Goal: Find specific page/section: Find specific page/section

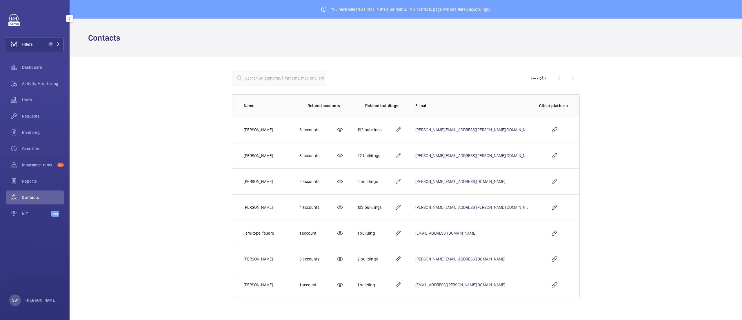
click at [41, 45] on button "Filters 2" at bounding box center [35, 44] width 58 height 14
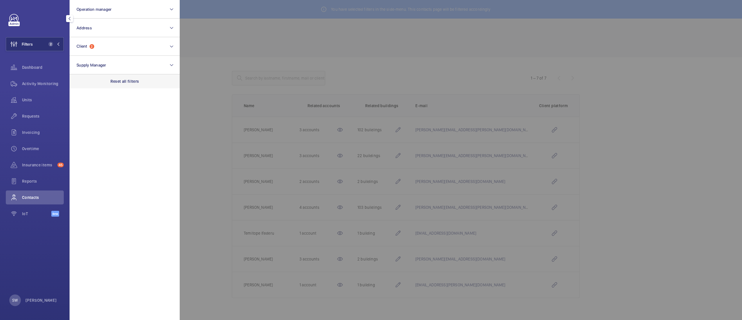
click at [122, 82] on p "Reset all filters" at bounding box center [124, 81] width 29 height 6
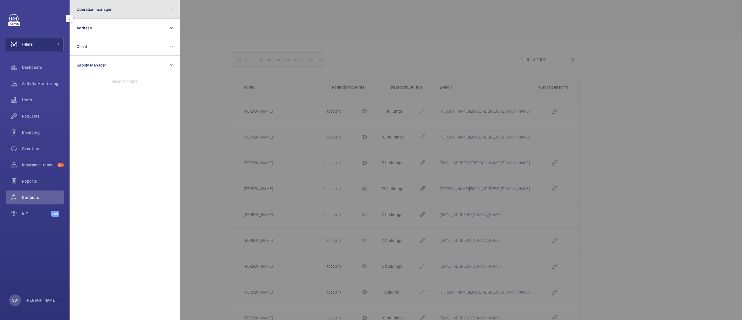
click at [115, 13] on button "Operation manager" at bounding box center [125, 9] width 110 height 19
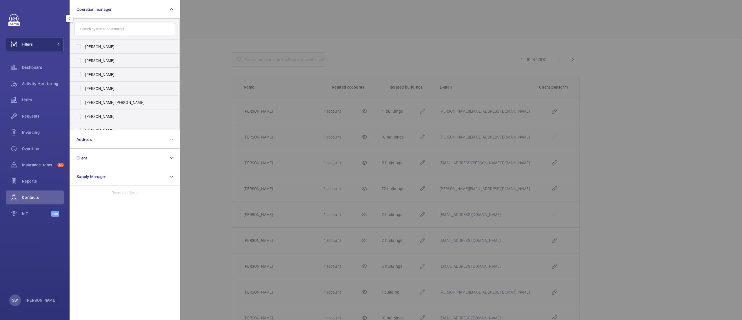
drag, startPoint x: 177, startPoint y: 83, endPoint x: 179, endPoint y: 88, distance: 4.8
click at [179, 88] on div "[PERSON_NAME] [PERSON_NAME] [PERSON_NAME] [PERSON_NAME] [PERSON_NAME] [PERSON_N…" at bounding box center [125, 85] width 110 height 90
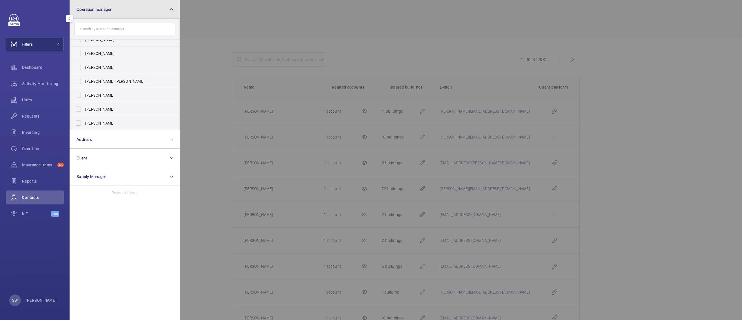
click at [119, 12] on button "Operation manager" at bounding box center [125, 9] width 110 height 19
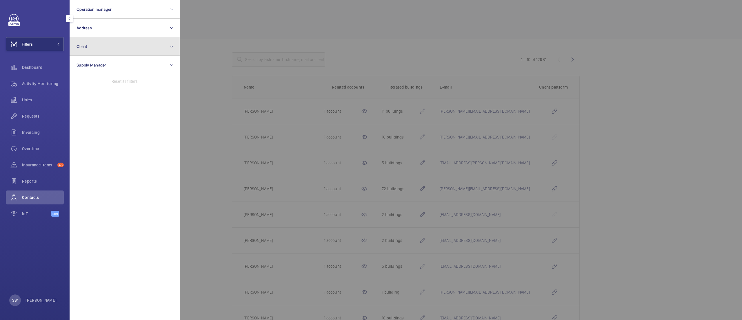
click at [115, 46] on button "Client" at bounding box center [125, 46] width 110 height 19
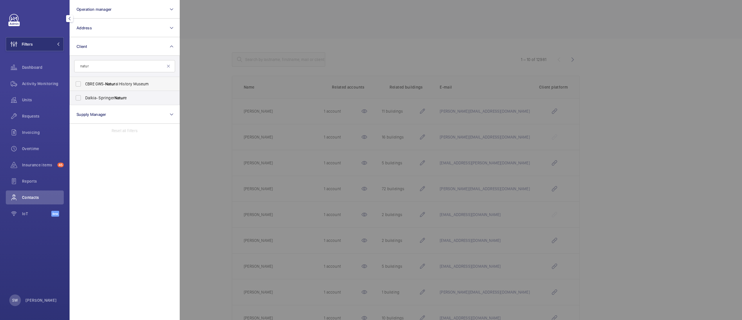
type input "natur"
click at [132, 83] on span "CBRE GWS- Natur al History Museum" at bounding box center [125, 84] width 80 height 6
click at [84, 83] on input "CBRE GWS- Natur al History Museum" at bounding box center [78, 84] width 12 height 12
checkbox input "true"
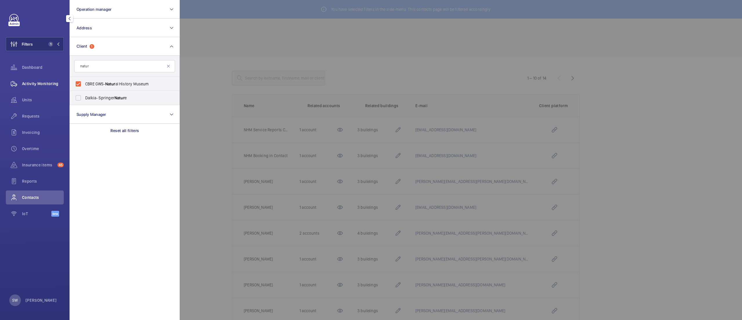
click at [48, 84] on span "Activity Monitoring" at bounding box center [43, 84] width 42 height 6
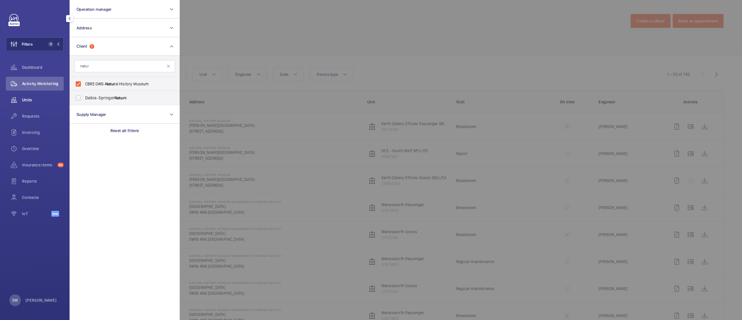
click at [36, 99] on span "Units" at bounding box center [43, 100] width 42 height 6
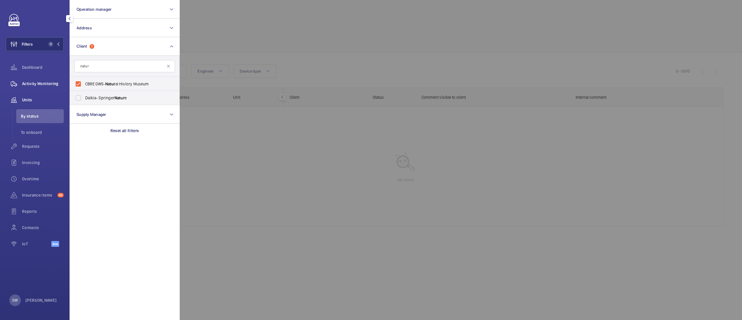
click at [49, 87] on div "Activity Monitoring" at bounding box center [35, 84] width 58 height 14
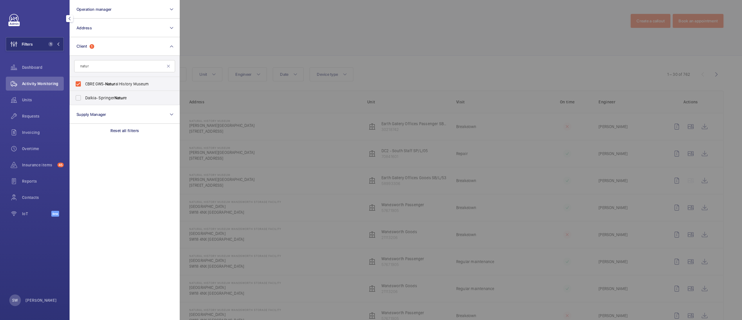
click at [673, 97] on div at bounding box center [551, 160] width 742 height 320
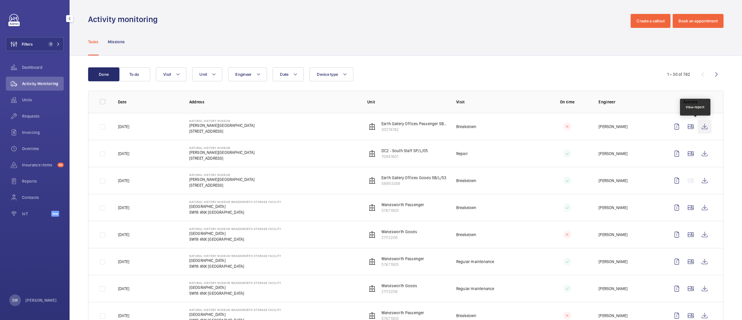
click at [698, 128] on wm-front-icon-button at bounding box center [705, 126] width 14 height 14
click at [48, 45] on span "1" at bounding box center [50, 44] width 5 height 5
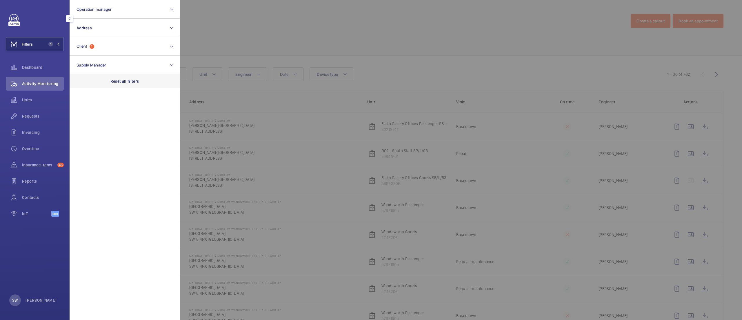
click at [132, 85] on div "Reset all filters" at bounding box center [125, 81] width 110 height 14
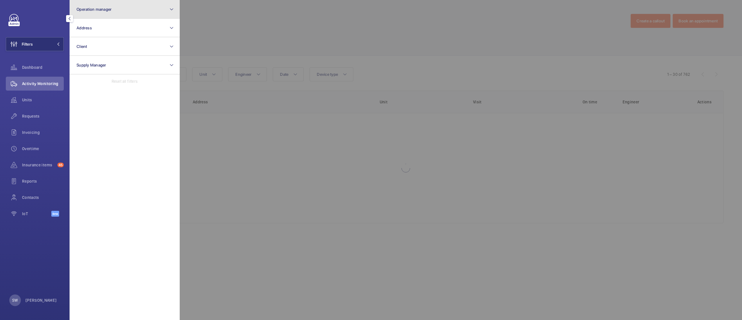
click at [106, 10] on span "Operation manager" at bounding box center [94, 9] width 35 height 5
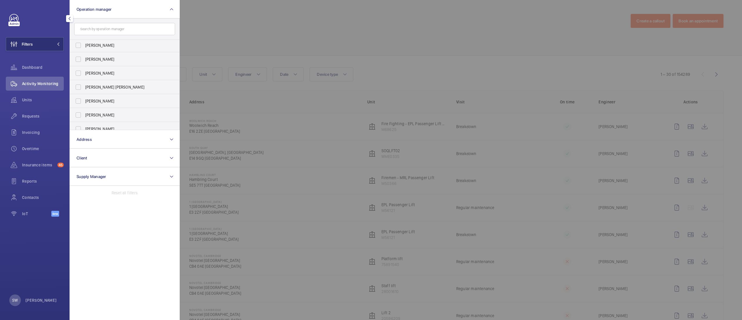
scroll to position [21, 0]
click at [118, 108] on span "[PERSON_NAME]" at bounding box center [125, 109] width 80 height 6
click at [84, 108] on input "[PERSON_NAME]" at bounding box center [78, 109] width 12 height 12
checkbox input "true"
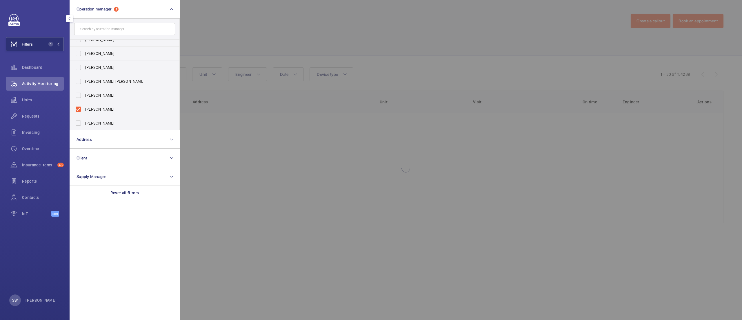
click at [398, 48] on div at bounding box center [551, 160] width 742 height 320
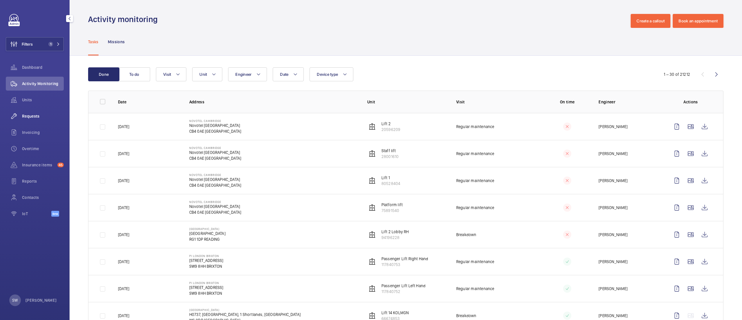
click at [40, 115] on span "Requests" at bounding box center [43, 116] width 42 height 6
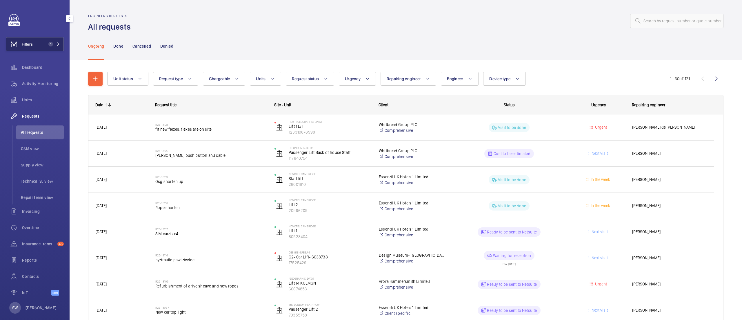
click at [41, 44] on button "Filters 1" at bounding box center [35, 44] width 58 height 14
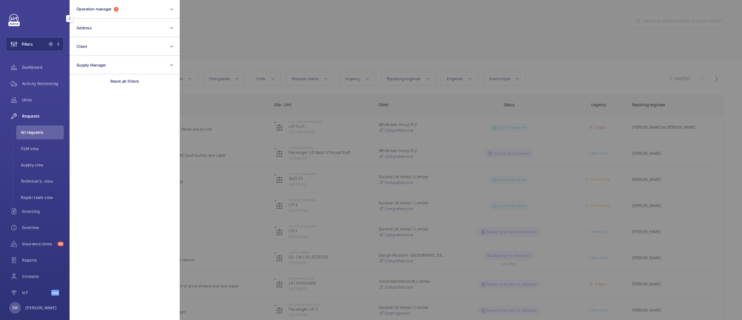
click at [329, 26] on div at bounding box center [551, 160] width 742 height 320
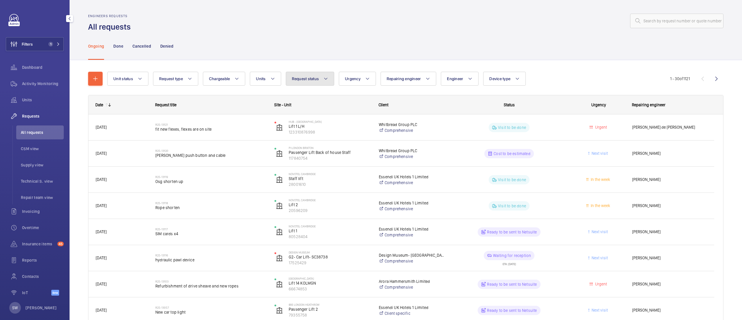
click at [309, 76] on span "Request status" at bounding box center [305, 78] width 27 height 5
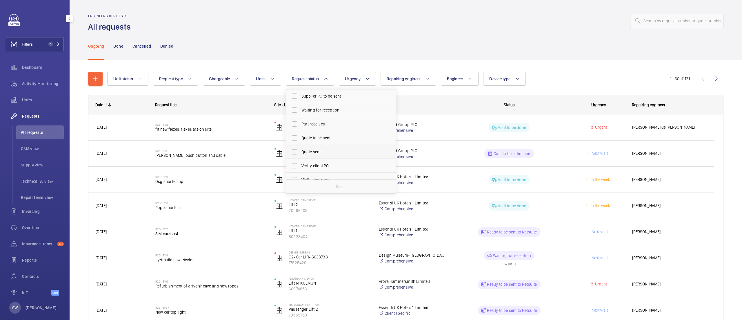
scroll to position [65, 0]
click at [326, 128] on span "Quote to be sent" at bounding box center [342, 129] width 80 height 6
click at [300, 128] on input "Quote to be sent" at bounding box center [295, 129] width 12 height 12
checkbox input "true"
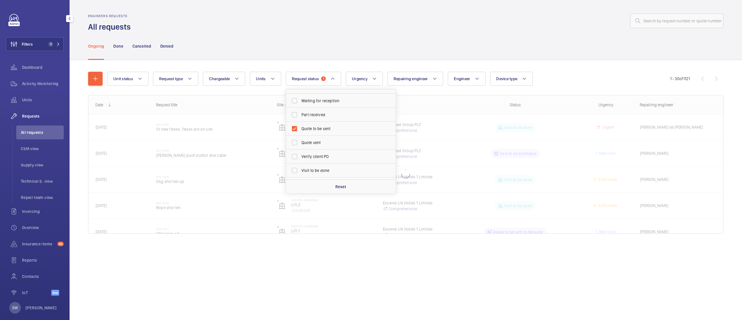
click at [500, 39] on div "Ongoing Done Cancelled Denied" at bounding box center [406, 46] width 636 height 28
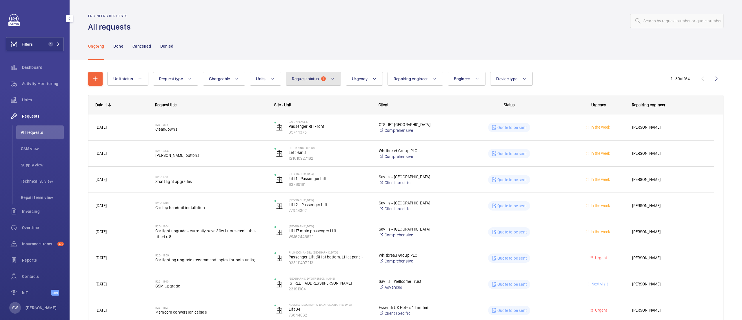
click at [307, 81] on span "Request status" at bounding box center [305, 78] width 27 height 5
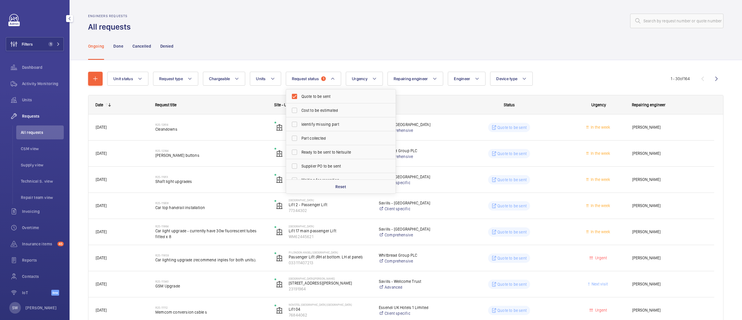
click at [63, 43] on div "Filters 1 Dashboard Activity Monitoring Units Requests All requests CSM view Su…" at bounding box center [35, 160] width 70 height 320
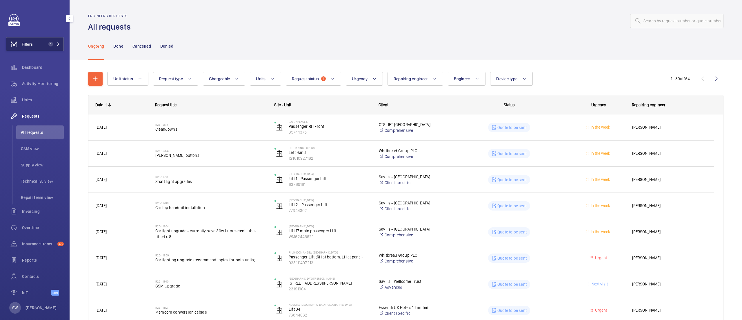
click at [42, 41] on button "Filters 1" at bounding box center [35, 44] width 58 height 14
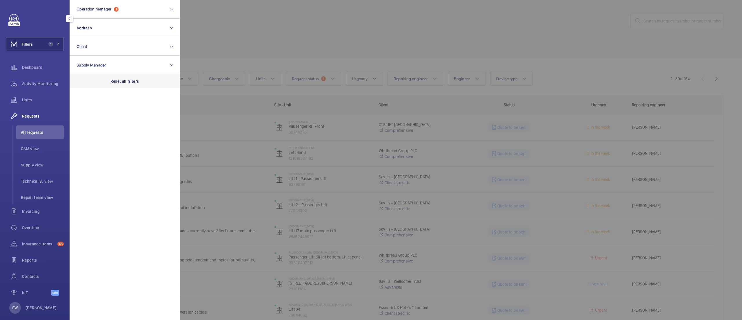
click at [139, 85] on div "Reset all filters" at bounding box center [125, 81] width 110 height 14
click at [127, 7] on button "Operation manager" at bounding box center [125, 9] width 110 height 19
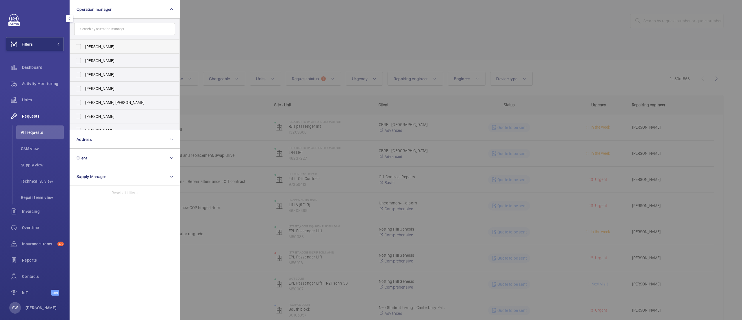
click at [146, 47] on span "[PERSON_NAME]" at bounding box center [125, 47] width 80 height 6
click at [84, 47] on input "[PERSON_NAME]" at bounding box center [78, 47] width 12 height 12
checkbox input "true"
click at [389, 50] on div at bounding box center [551, 160] width 742 height 320
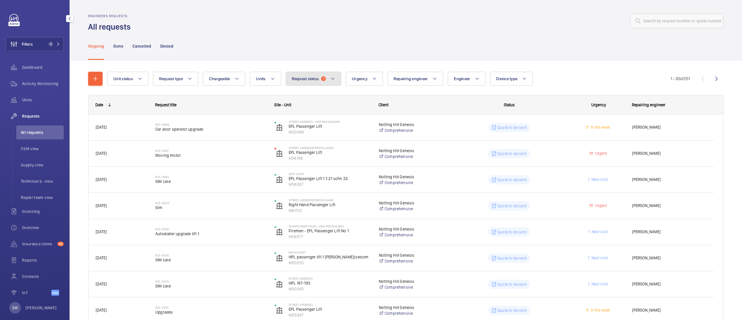
click at [306, 81] on span "Request status" at bounding box center [305, 78] width 27 height 5
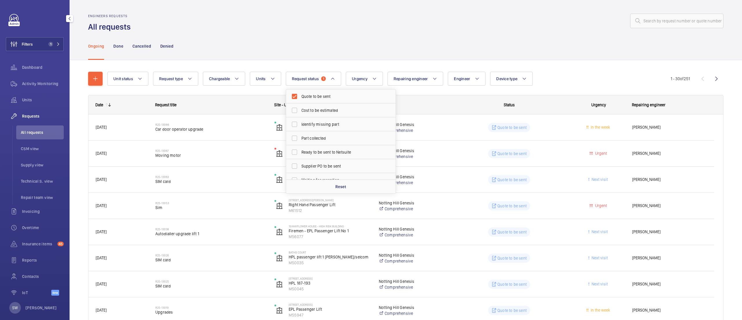
click at [246, 42] on div "Ongoing Done Cancelled Denied" at bounding box center [406, 46] width 636 height 28
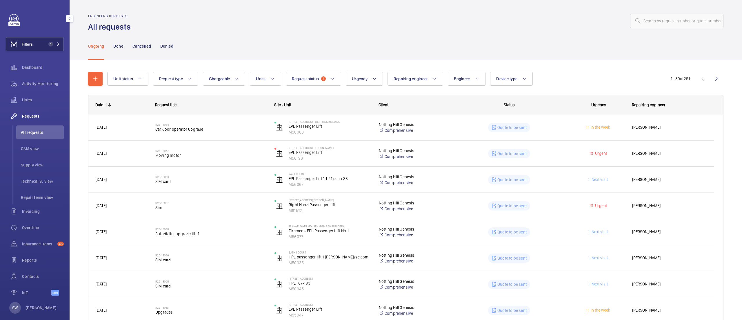
click at [41, 40] on button "Filters 1" at bounding box center [35, 44] width 58 height 14
